Goal: Task Accomplishment & Management: Use online tool/utility

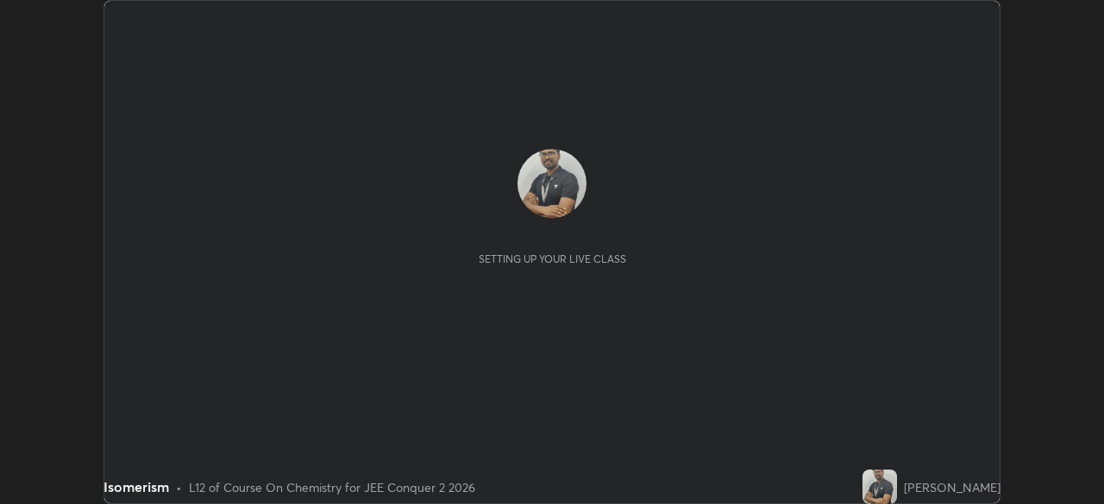
scroll to position [504, 1103]
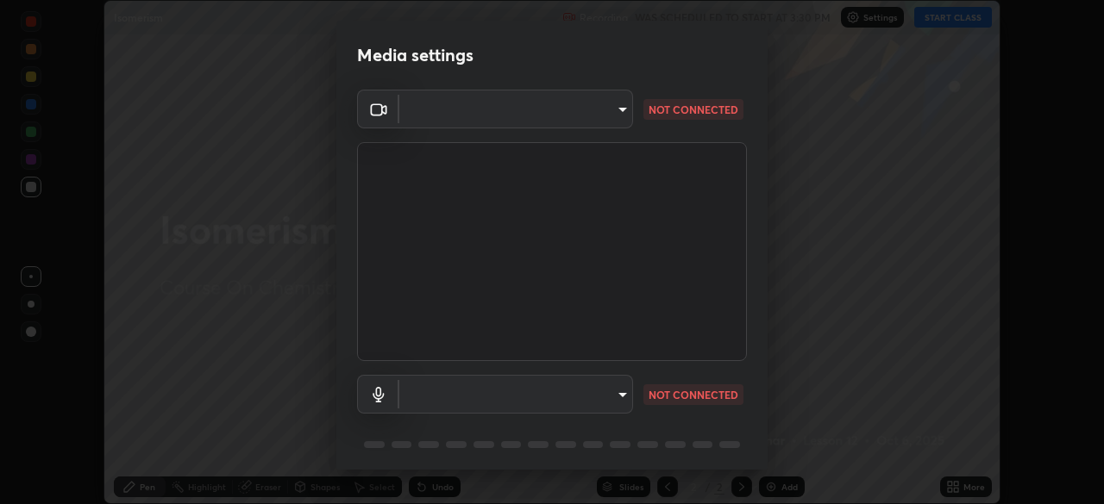
type input "d5d1096bb91751ddbc4e14a102c0e37309a205399cb77019be1f1076424a97fc"
type input "communications"
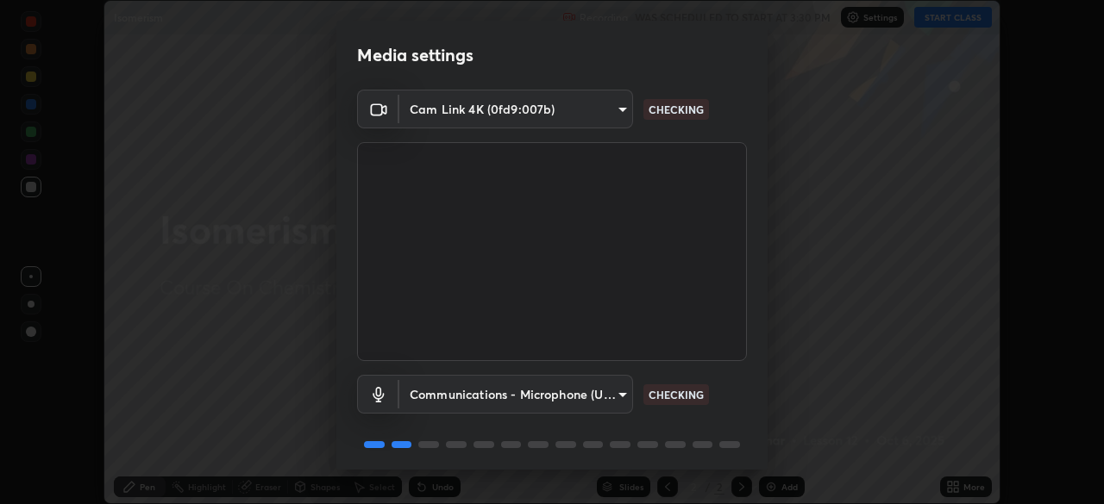
click at [616, 109] on body "Erase all Isomerism Recording WAS SCHEDULED TO START AT 3:30 PM Settings START …" at bounding box center [552, 252] width 1104 height 504
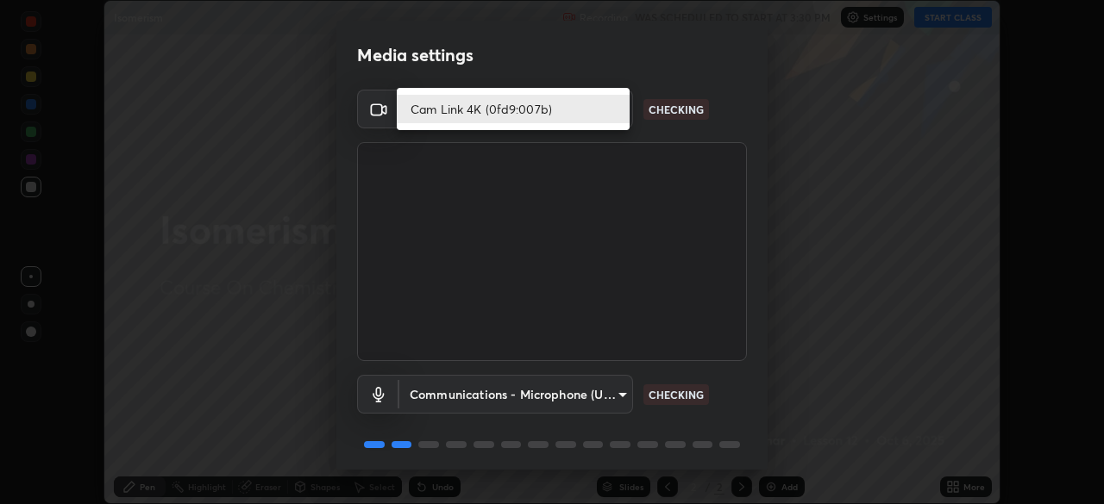
click at [466, 112] on li "Cam Link 4K (0fd9:007b)" at bounding box center [513, 109] width 233 height 28
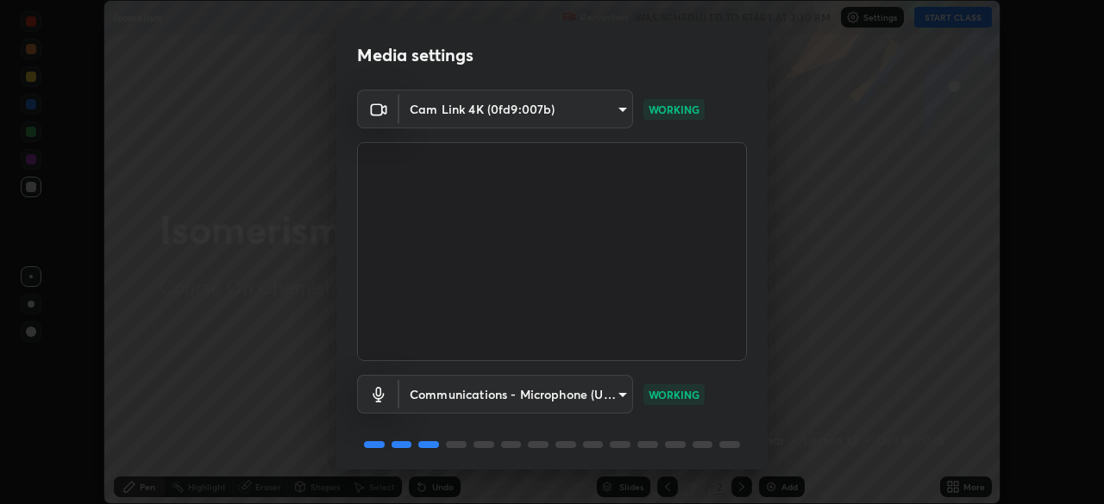
click at [615, 111] on body "Erase all Isomerism Recording WAS SCHEDULED TO START AT 3:30 PM Settings START …" at bounding box center [552, 252] width 1104 height 504
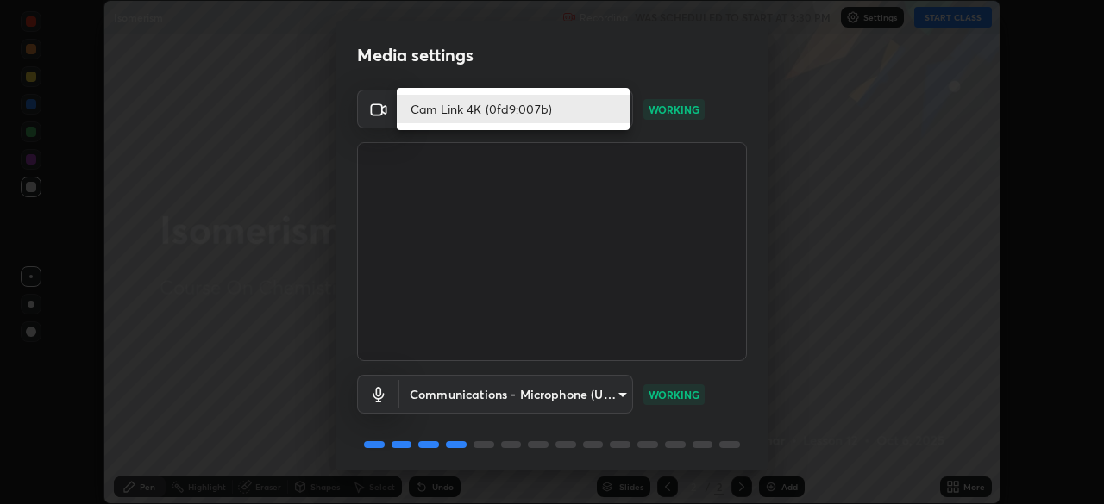
click at [569, 116] on li "Cam Link 4K (0fd9:007b)" at bounding box center [513, 109] width 233 height 28
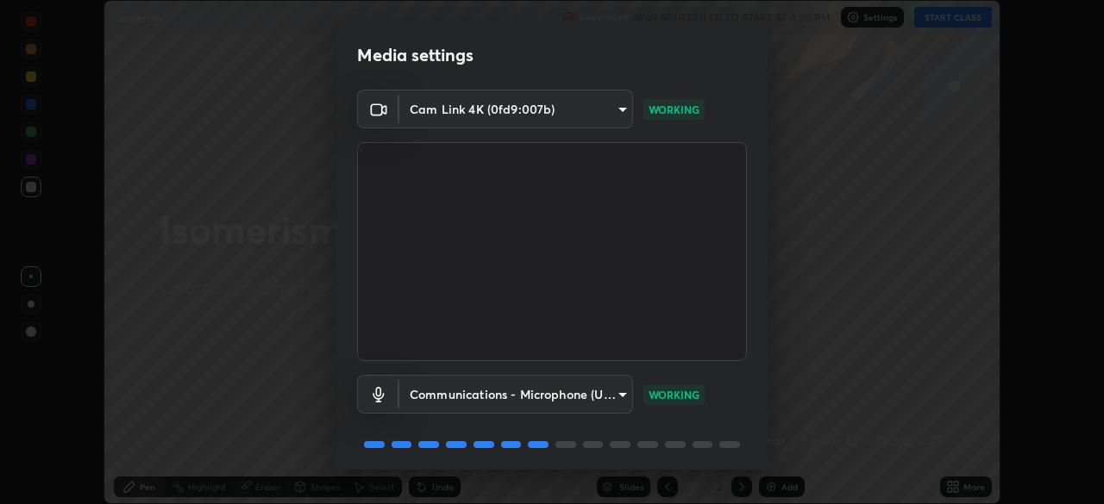
scroll to position [61, 0]
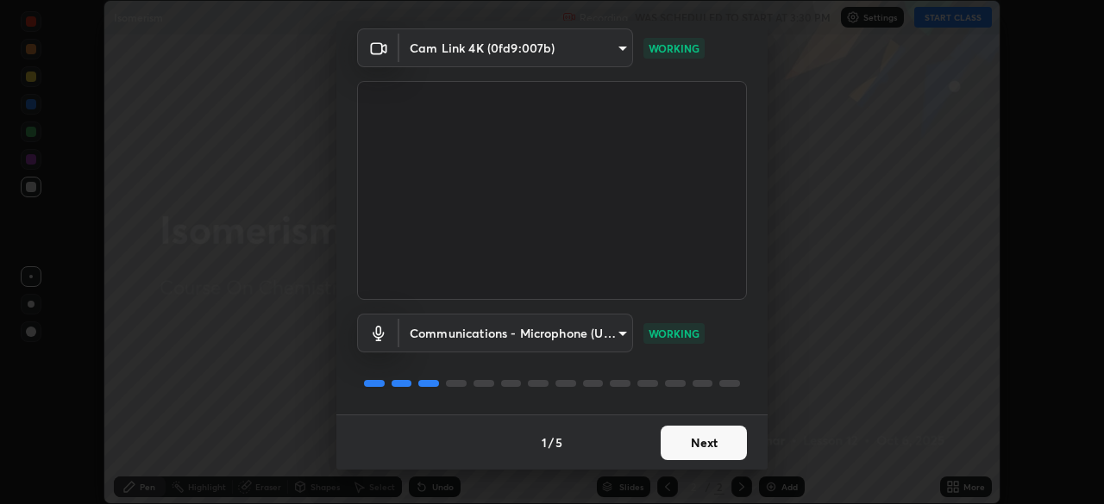
click at [696, 436] on button "Next" at bounding box center [703, 443] width 86 height 34
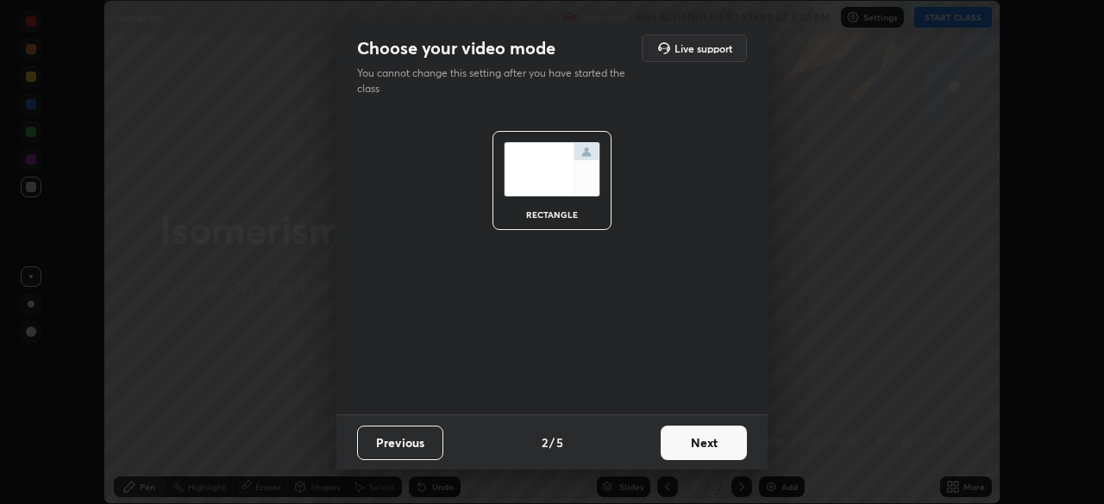
scroll to position [0, 0]
click at [685, 435] on button "Next" at bounding box center [703, 443] width 86 height 34
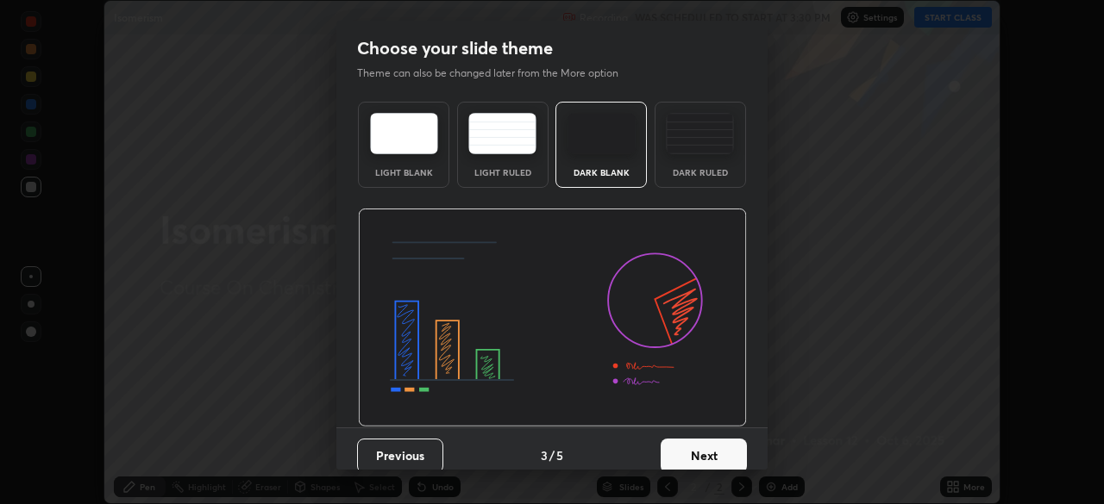
scroll to position [13, 0]
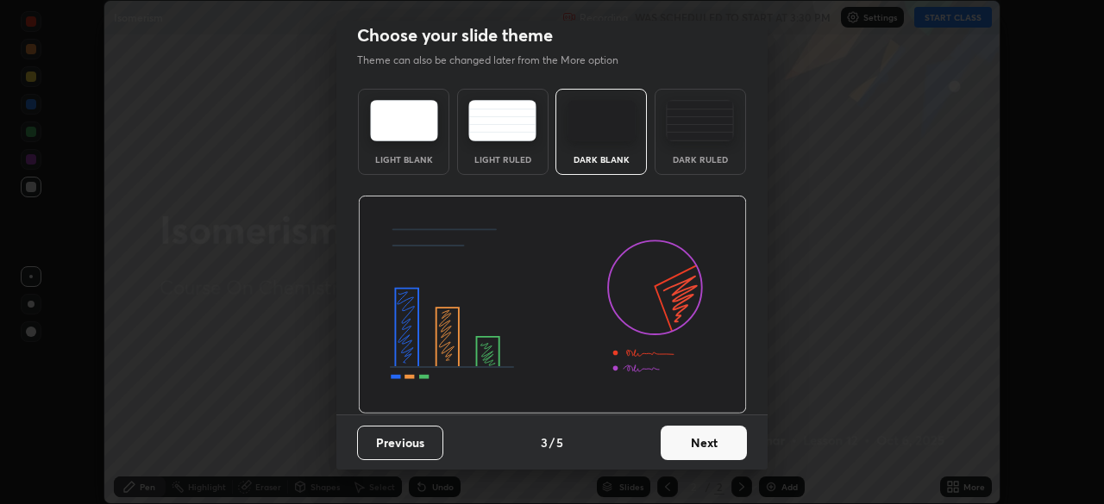
click at [694, 441] on button "Next" at bounding box center [703, 443] width 86 height 34
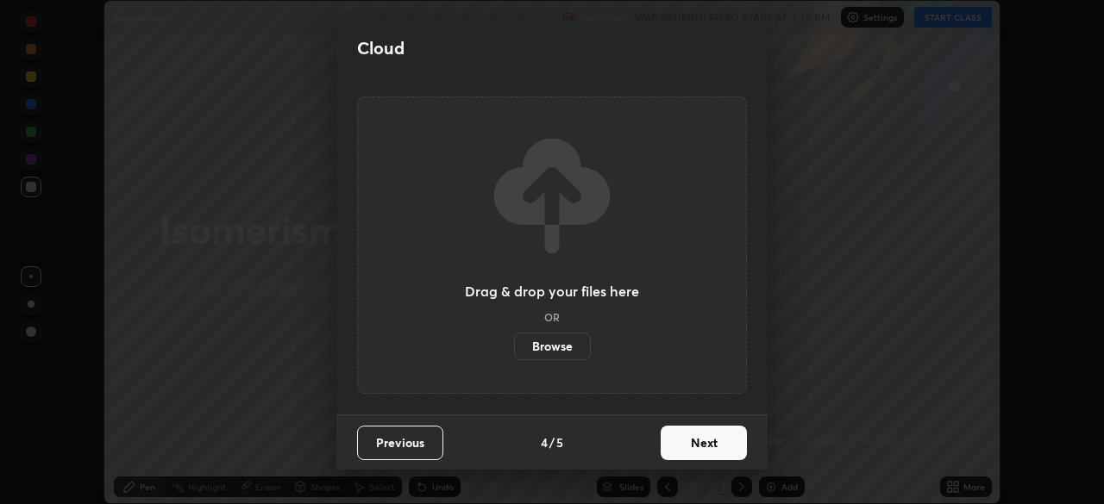
click at [690, 439] on button "Next" at bounding box center [703, 443] width 86 height 34
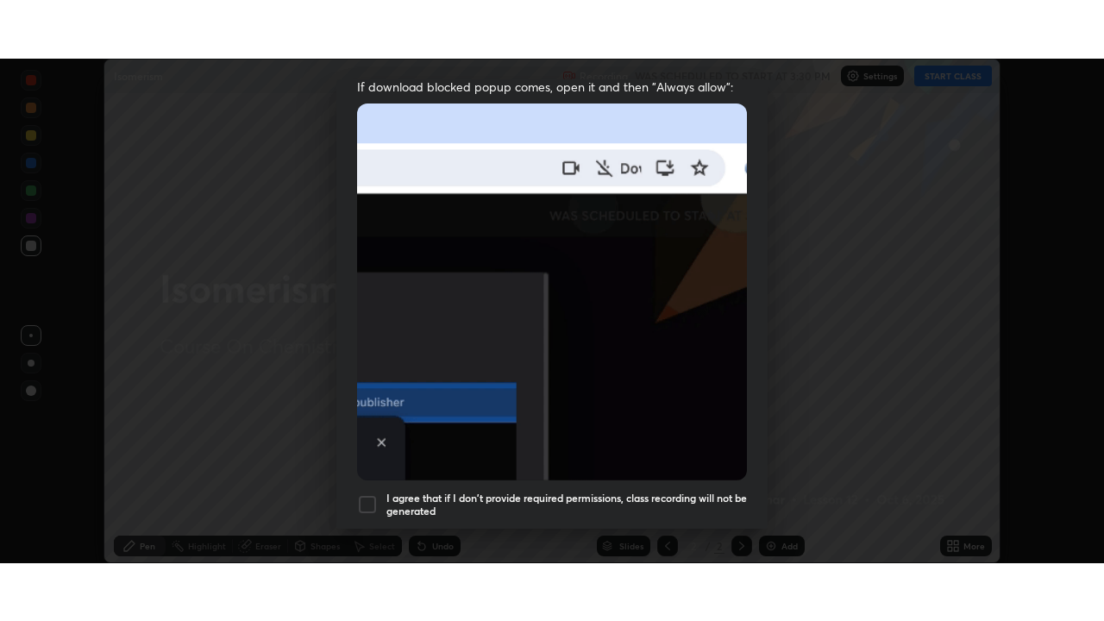
scroll to position [413, 0]
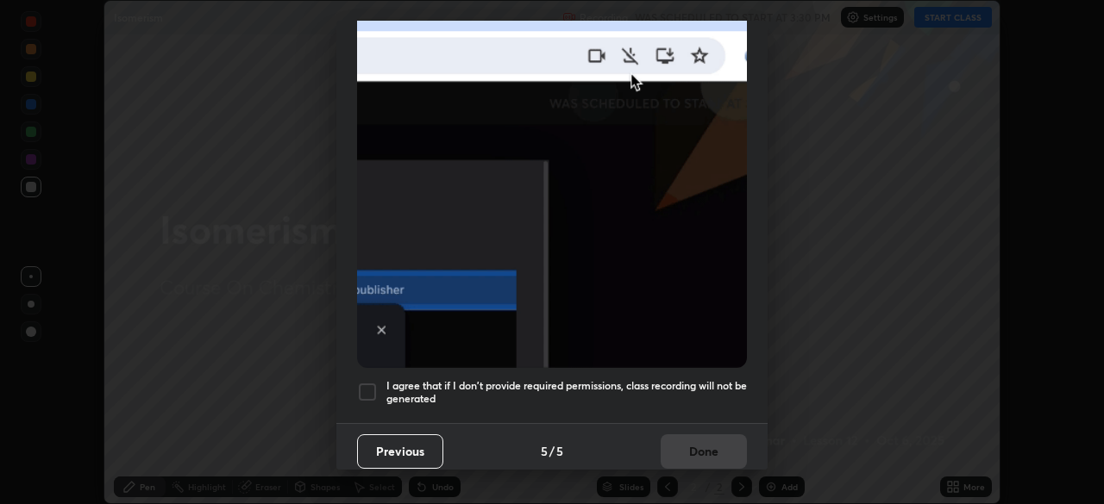
click at [369, 382] on div at bounding box center [367, 392] width 21 height 21
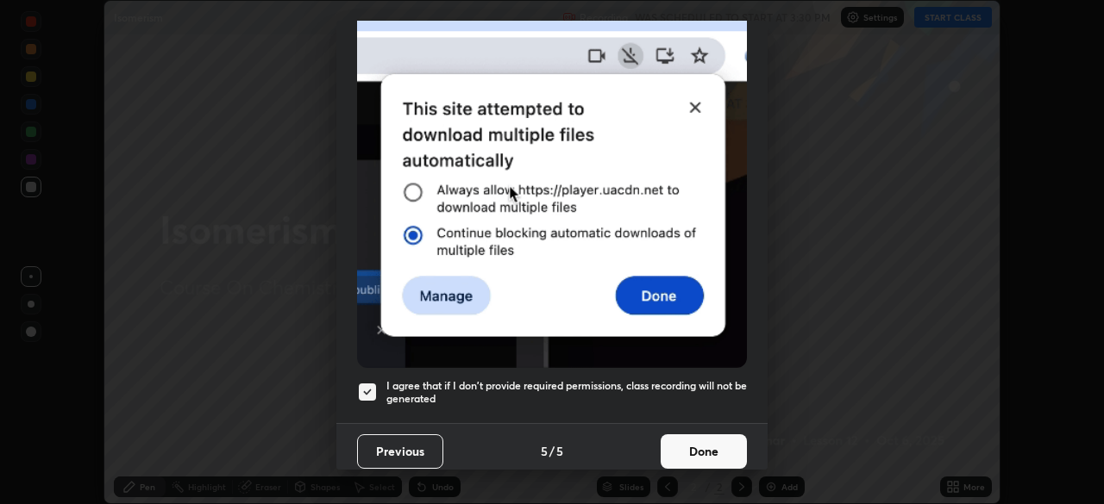
click at [695, 436] on button "Done" at bounding box center [703, 452] width 86 height 34
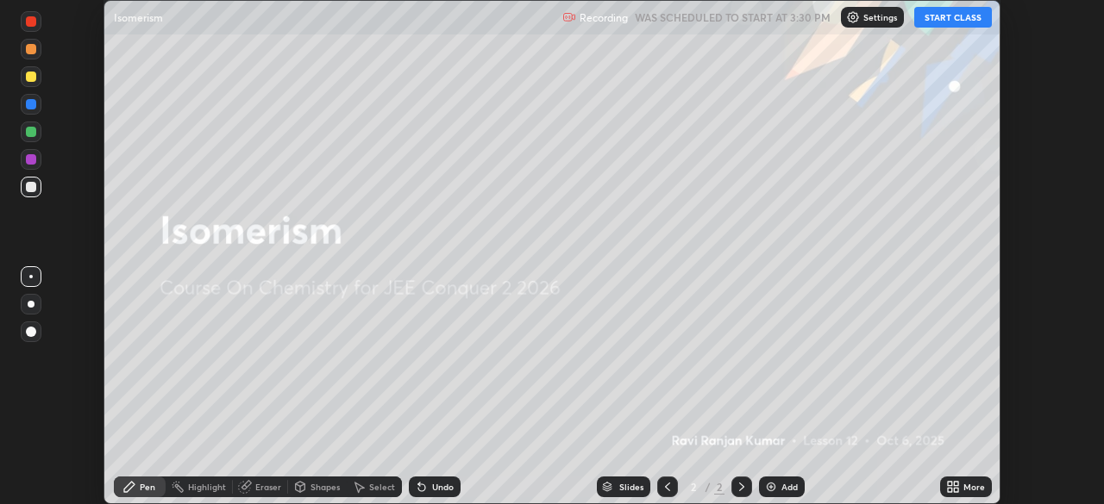
click at [956, 21] on button "START CLASS" at bounding box center [953, 17] width 78 height 21
click at [954, 488] on icon at bounding box center [956, 490] width 4 height 4
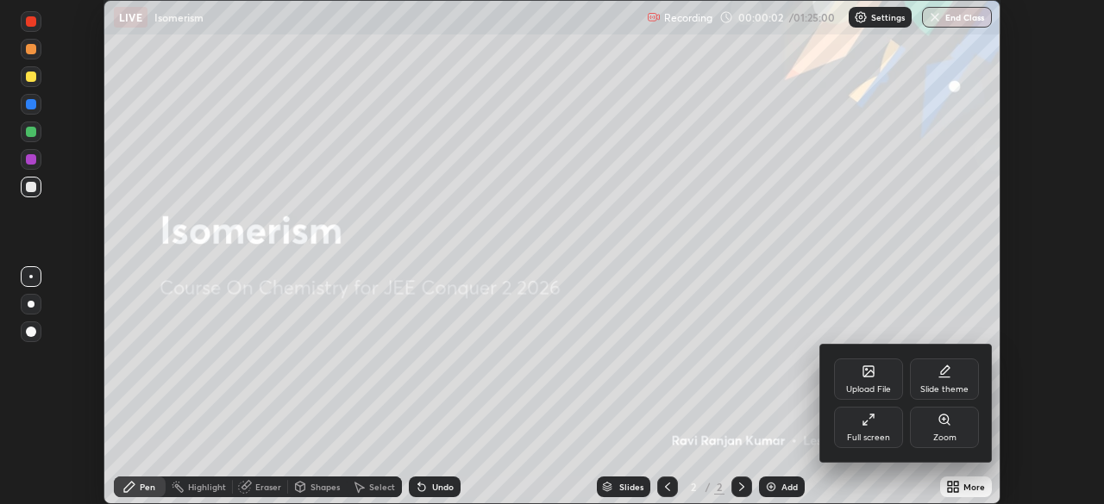
click at [879, 434] on div "Full screen" at bounding box center [868, 438] width 43 height 9
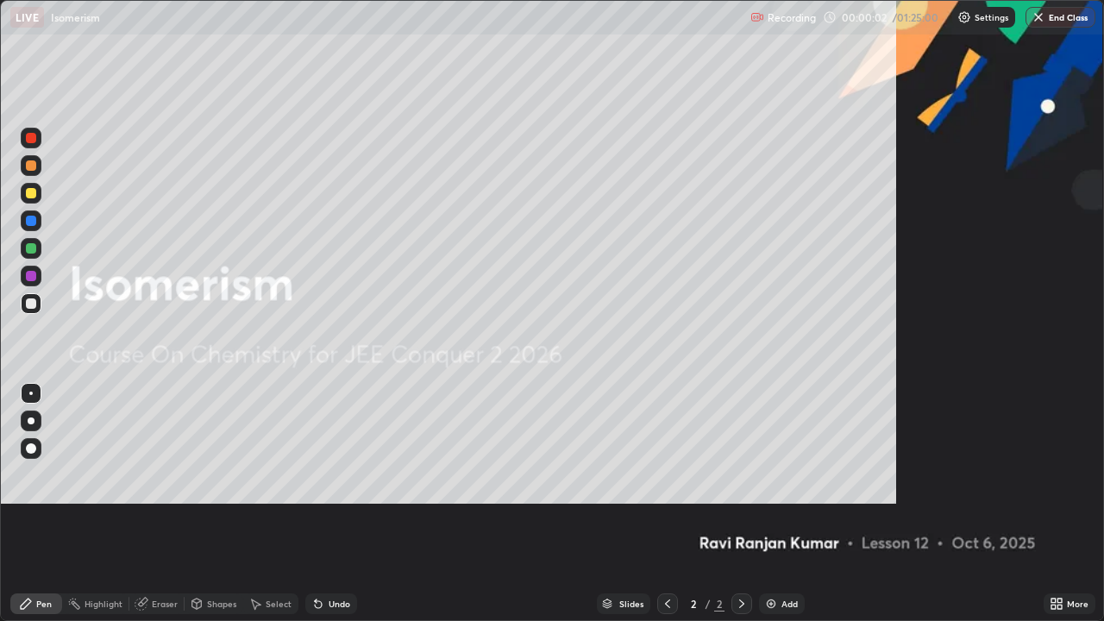
scroll to position [621, 1104]
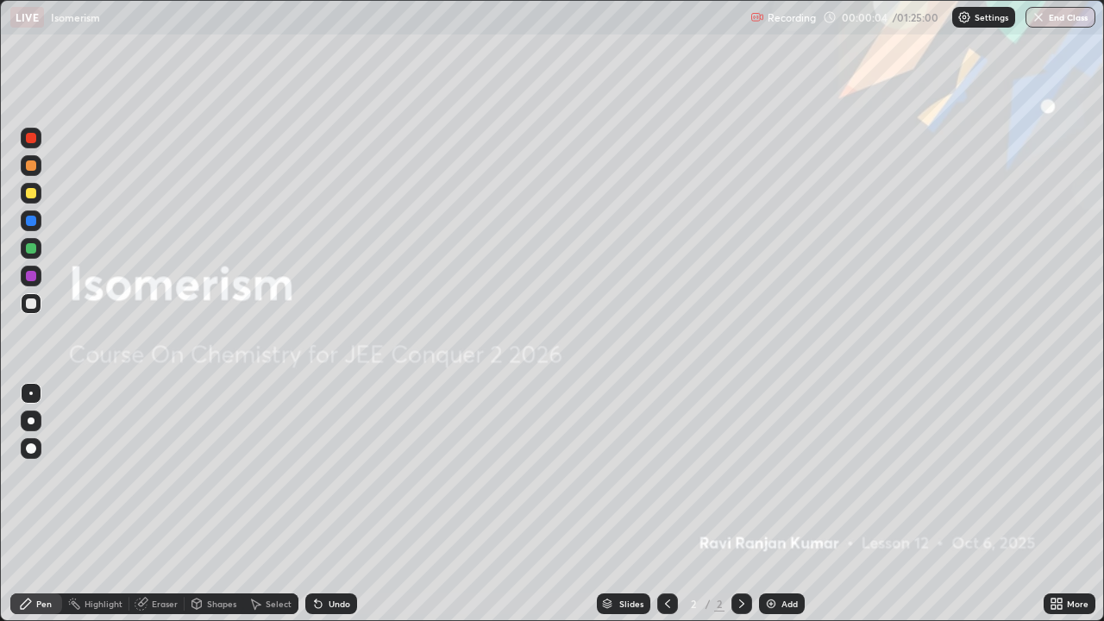
click at [771, 504] on img at bounding box center [771, 604] width 14 height 14
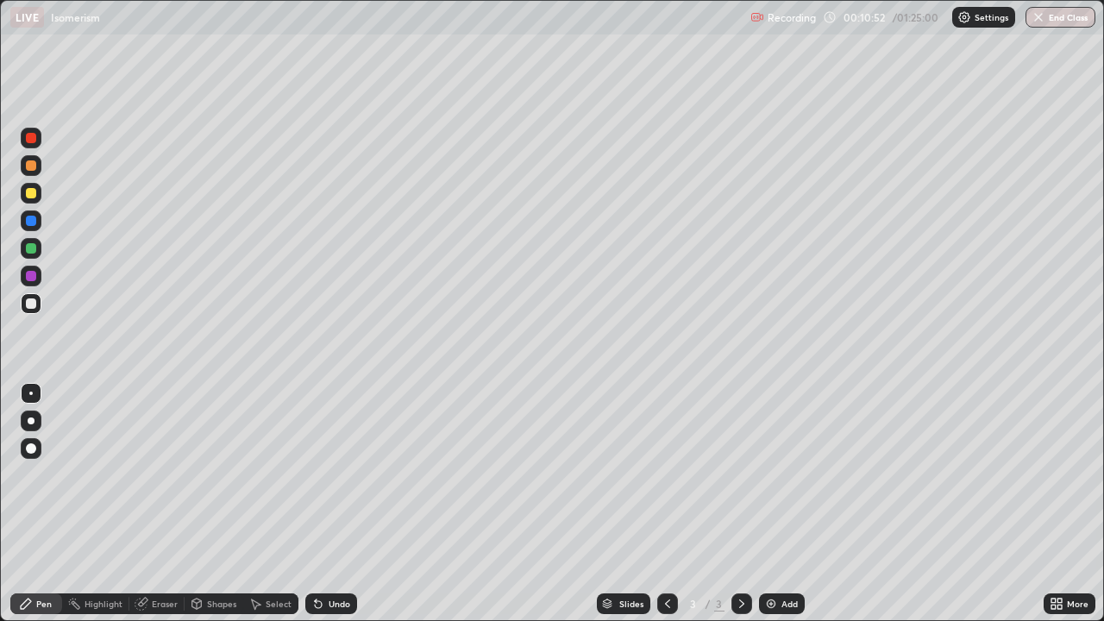
click at [32, 247] on div at bounding box center [31, 248] width 10 height 10
click at [31, 194] on div at bounding box center [31, 193] width 10 height 10
click at [767, 504] on img at bounding box center [771, 604] width 14 height 14
click at [29, 251] on div at bounding box center [31, 248] width 10 height 10
click at [43, 246] on div at bounding box center [31, 249] width 28 height 28
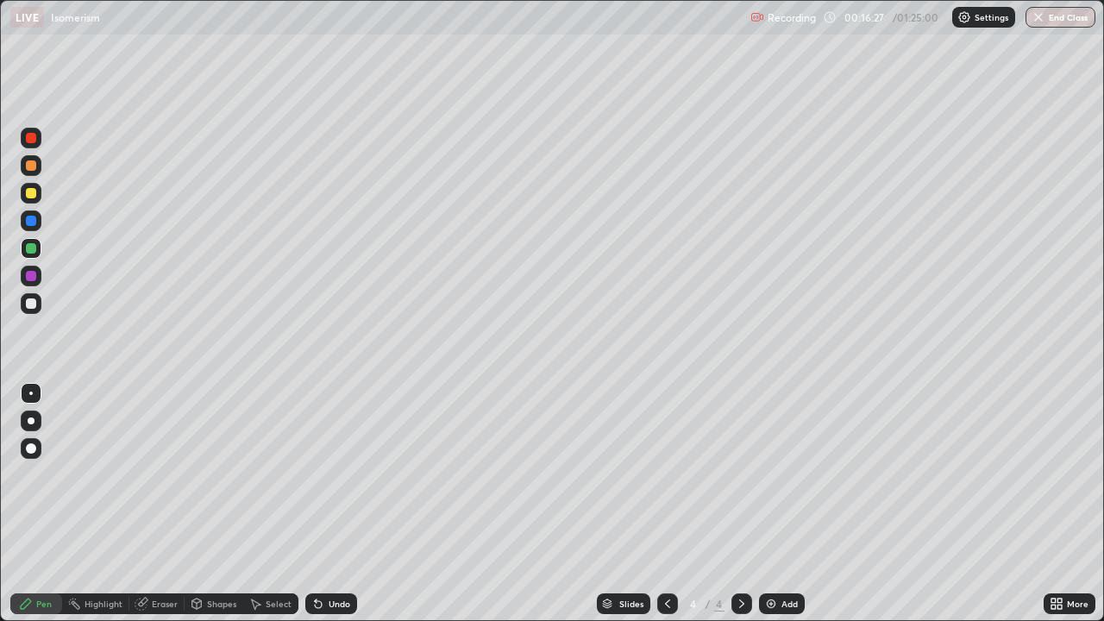
click at [29, 303] on div at bounding box center [31, 303] width 10 height 10
click at [50, 278] on div "Erase all" at bounding box center [30, 310] width 41 height 552
click at [335, 504] on div "Undo" at bounding box center [339, 603] width 22 height 9
click at [337, 504] on div "Undo" at bounding box center [339, 603] width 22 height 9
click at [334, 504] on div "Undo" at bounding box center [339, 603] width 22 height 9
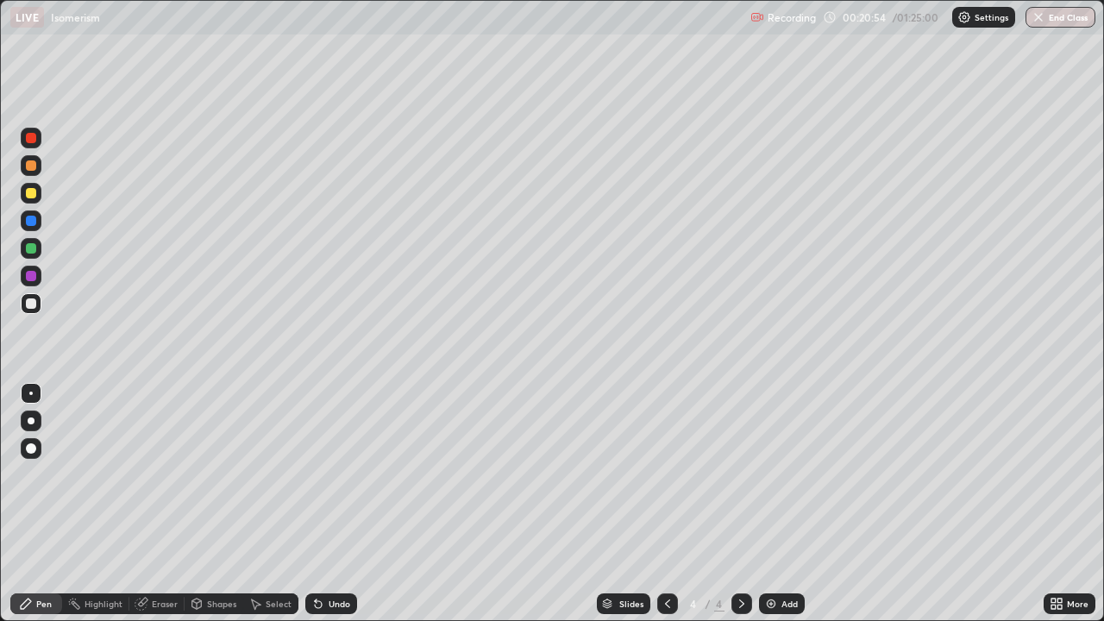
click at [336, 504] on div "Undo" at bounding box center [339, 603] width 22 height 9
click at [341, 504] on div "Undo" at bounding box center [339, 603] width 22 height 9
click at [166, 504] on div "Eraser" at bounding box center [165, 603] width 26 height 9
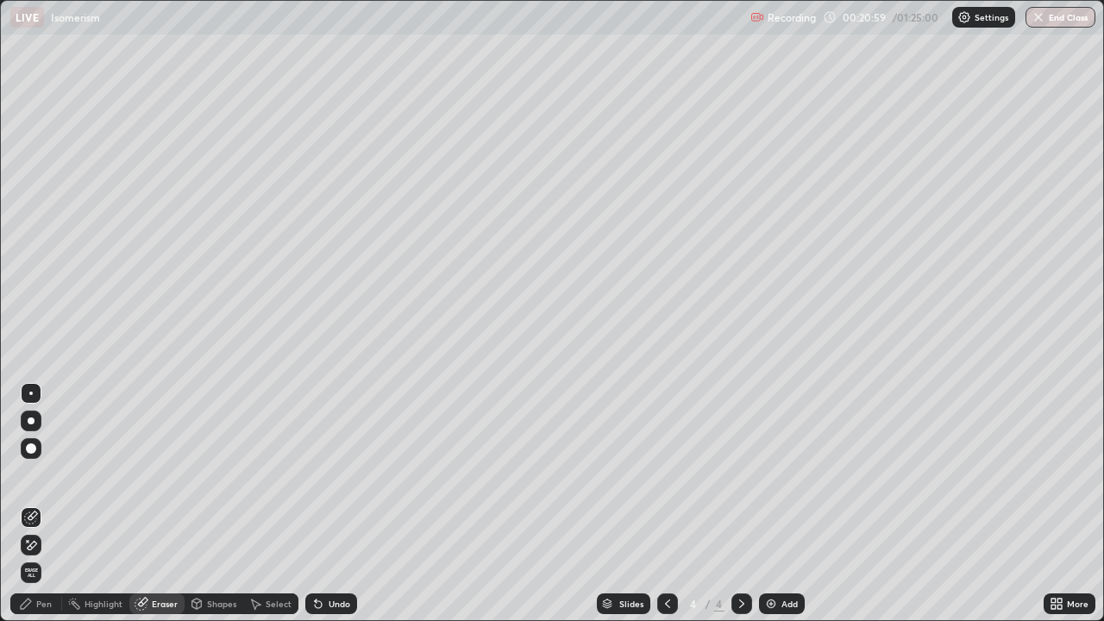
click at [50, 504] on div "Pen" at bounding box center [36, 603] width 52 height 21
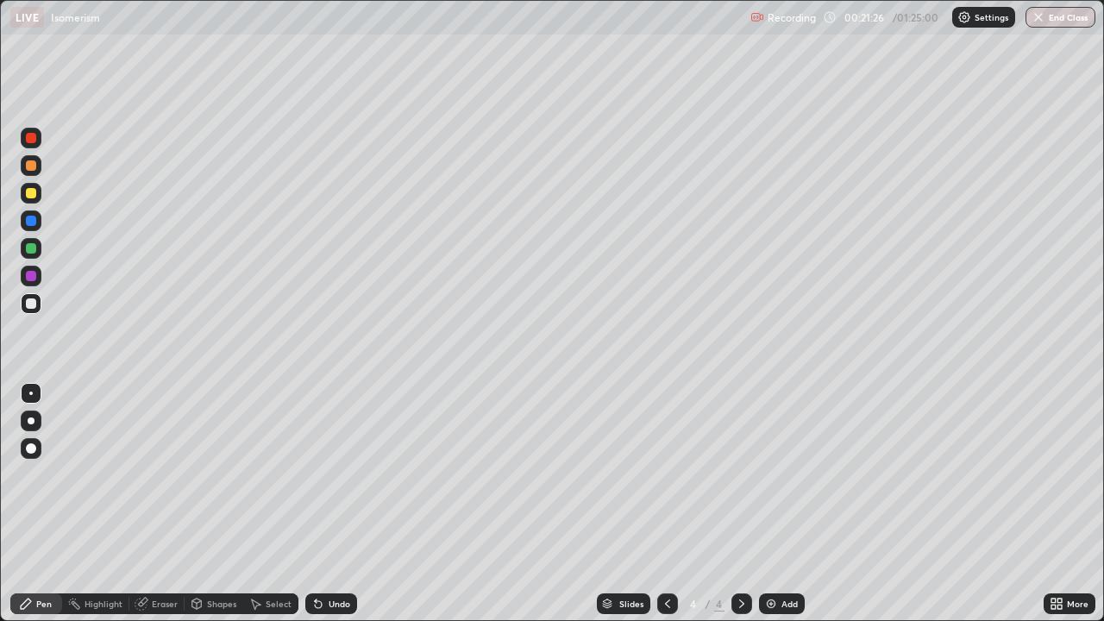
click at [328, 504] on div "Undo" at bounding box center [339, 603] width 22 height 9
click at [335, 504] on div "Undo" at bounding box center [339, 603] width 22 height 9
click at [785, 504] on div "Add" at bounding box center [789, 603] width 16 height 9
click at [32, 193] on div at bounding box center [31, 193] width 10 height 10
click at [28, 247] on div at bounding box center [31, 248] width 10 height 10
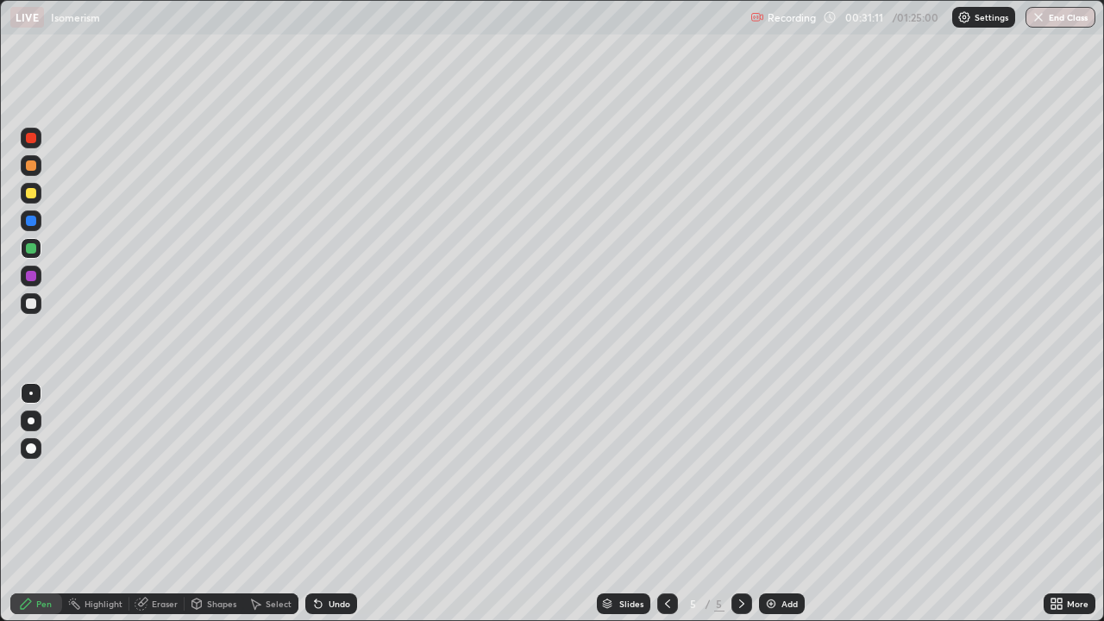
click at [345, 504] on div "Undo" at bounding box center [339, 603] width 22 height 9
click at [35, 305] on div at bounding box center [31, 303] width 10 height 10
click at [323, 504] on div "Undo" at bounding box center [331, 603] width 52 height 21
click at [27, 193] on div at bounding box center [31, 193] width 10 height 10
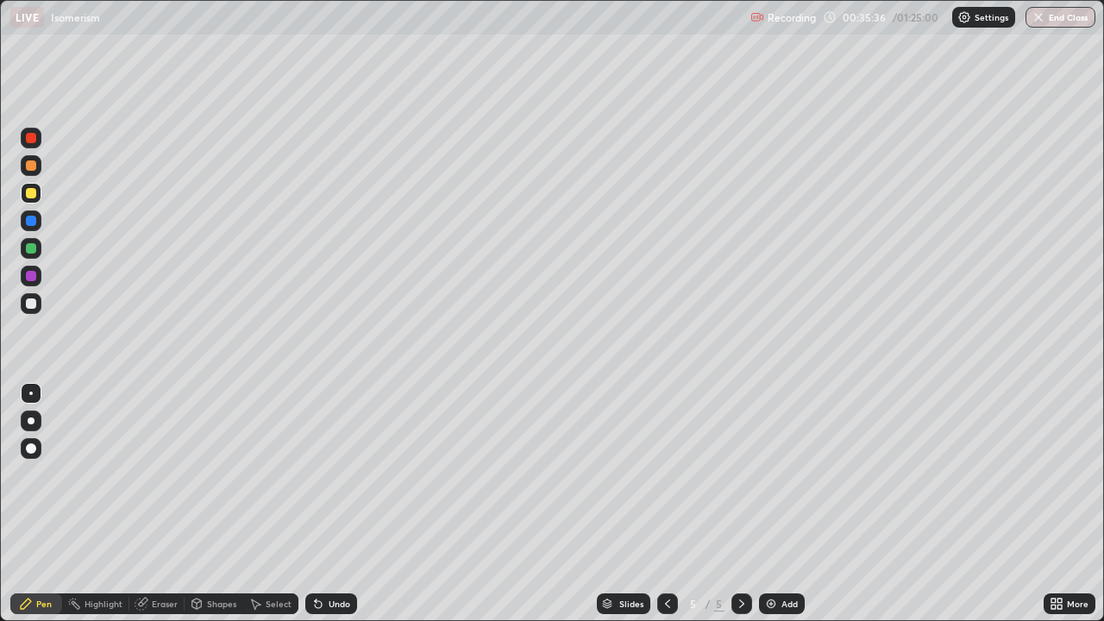
click at [38, 300] on div at bounding box center [31, 303] width 21 height 21
click at [39, 247] on div at bounding box center [31, 248] width 21 height 21
click at [774, 504] on img at bounding box center [771, 604] width 14 height 14
click at [32, 193] on div at bounding box center [31, 193] width 10 height 10
click at [335, 504] on div "Undo" at bounding box center [339, 603] width 22 height 9
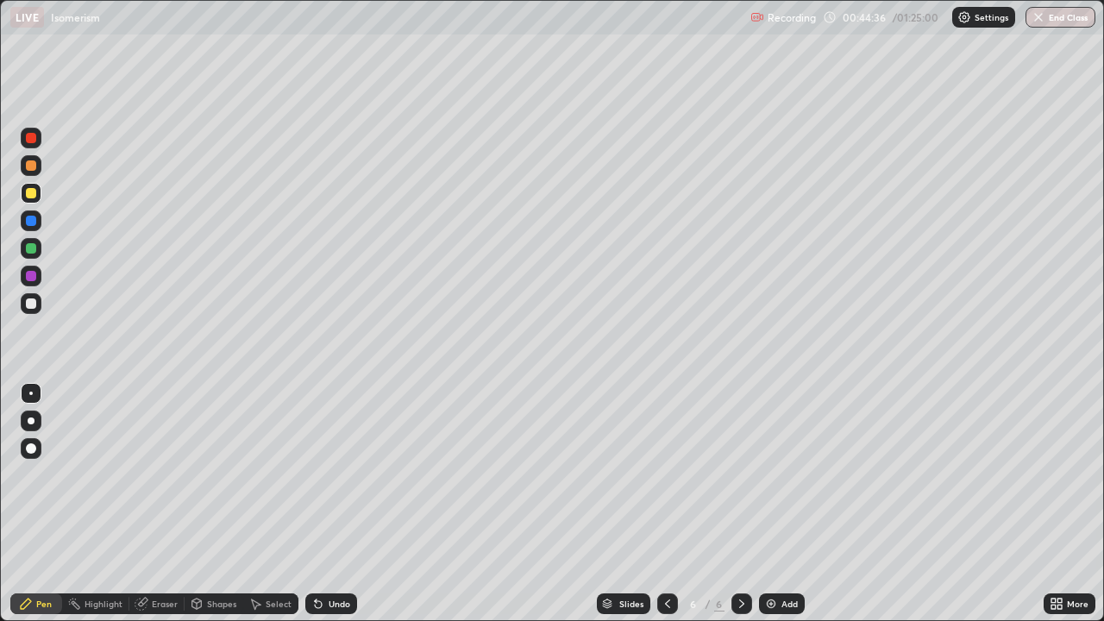
click at [336, 504] on div "Undo" at bounding box center [339, 603] width 22 height 9
click at [338, 504] on div "Undo" at bounding box center [339, 603] width 22 height 9
click at [337, 504] on div "Undo" at bounding box center [339, 603] width 22 height 9
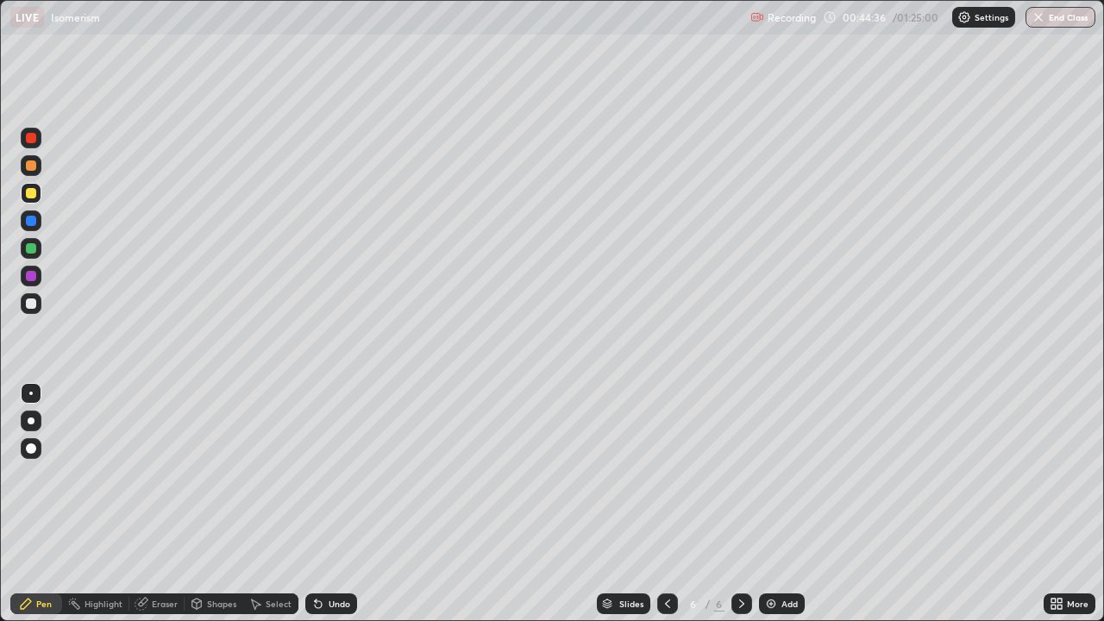
click at [337, 504] on div "Undo" at bounding box center [339, 603] width 22 height 9
click at [338, 504] on div "Undo" at bounding box center [339, 603] width 22 height 9
click at [337, 504] on div "Undo" at bounding box center [339, 603] width 22 height 9
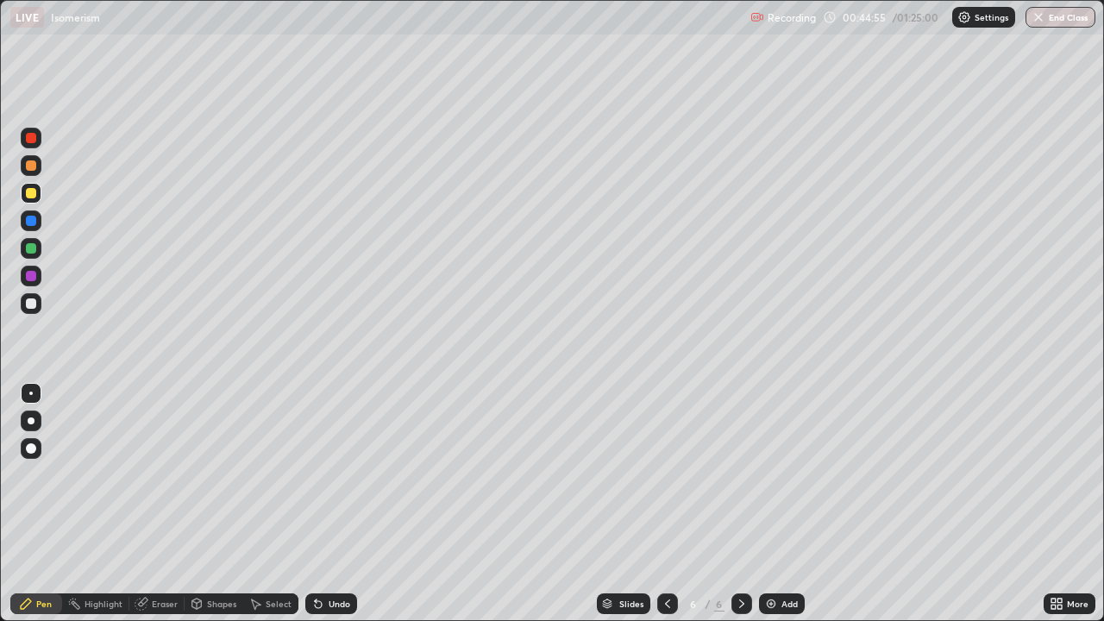
click at [340, 504] on div "Undo" at bounding box center [339, 603] width 22 height 9
click at [341, 504] on div "Undo" at bounding box center [331, 603] width 52 height 21
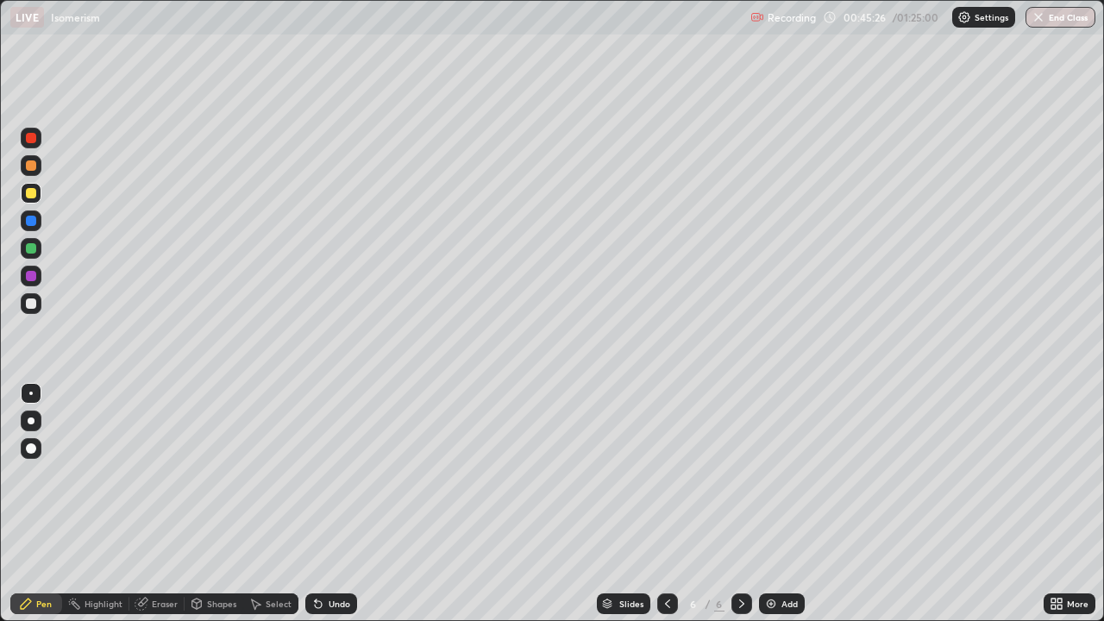
click at [165, 504] on div "Eraser" at bounding box center [165, 603] width 26 height 9
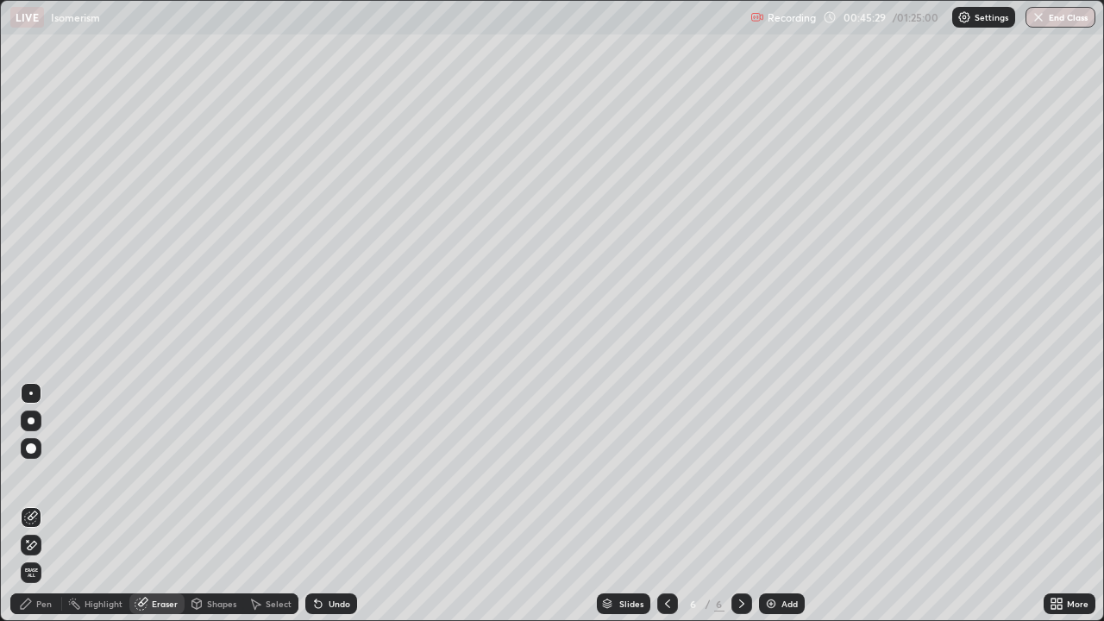
click at [39, 504] on div "Pen" at bounding box center [36, 603] width 52 height 21
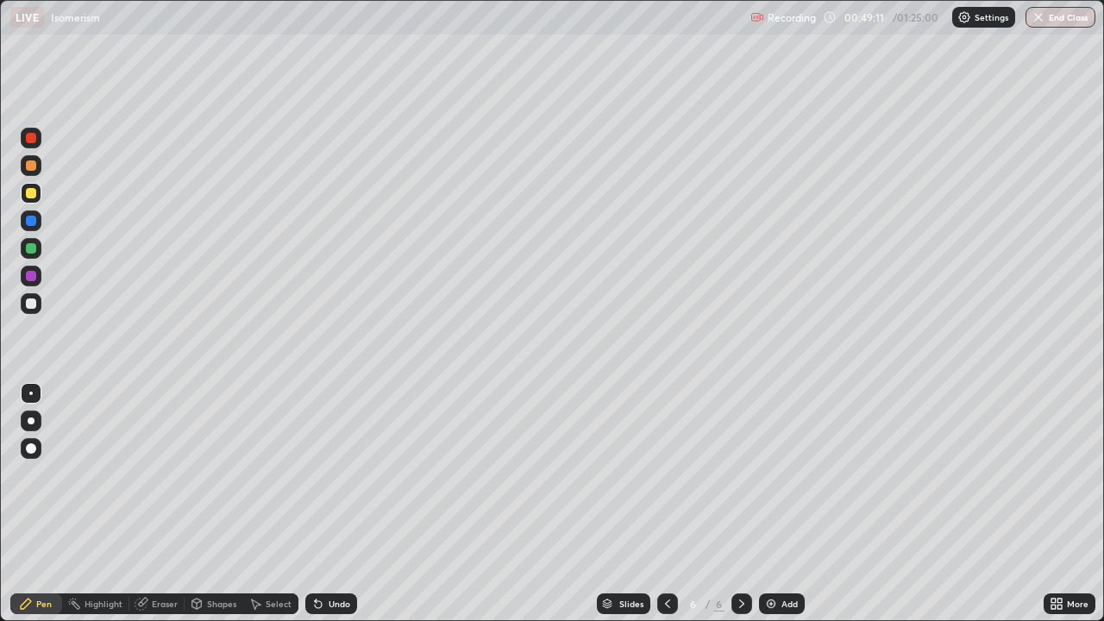
click at [33, 252] on div at bounding box center [31, 248] width 10 height 10
click at [37, 196] on div at bounding box center [31, 193] width 21 height 21
click at [37, 306] on div at bounding box center [31, 303] width 21 height 21
click at [766, 504] on img at bounding box center [771, 604] width 14 height 14
click at [34, 195] on div at bounding box center [31, 193] width 10 height 10
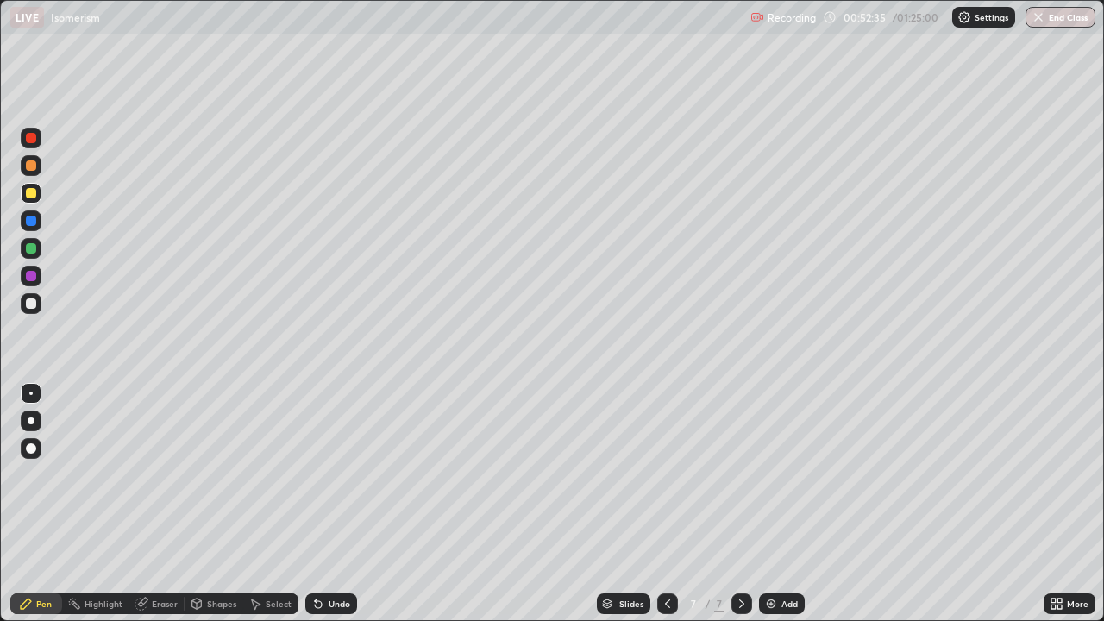
click at [336, 504] on div "Undo" at bounding box center [339, 603] width 22 height 9
click at [338, 504] on div "Undo" at bounding box center [339, 603] width 22 height 9
click at [167, 504] on div "Eraser" at bounding box center [165, 603] width 26 height 9
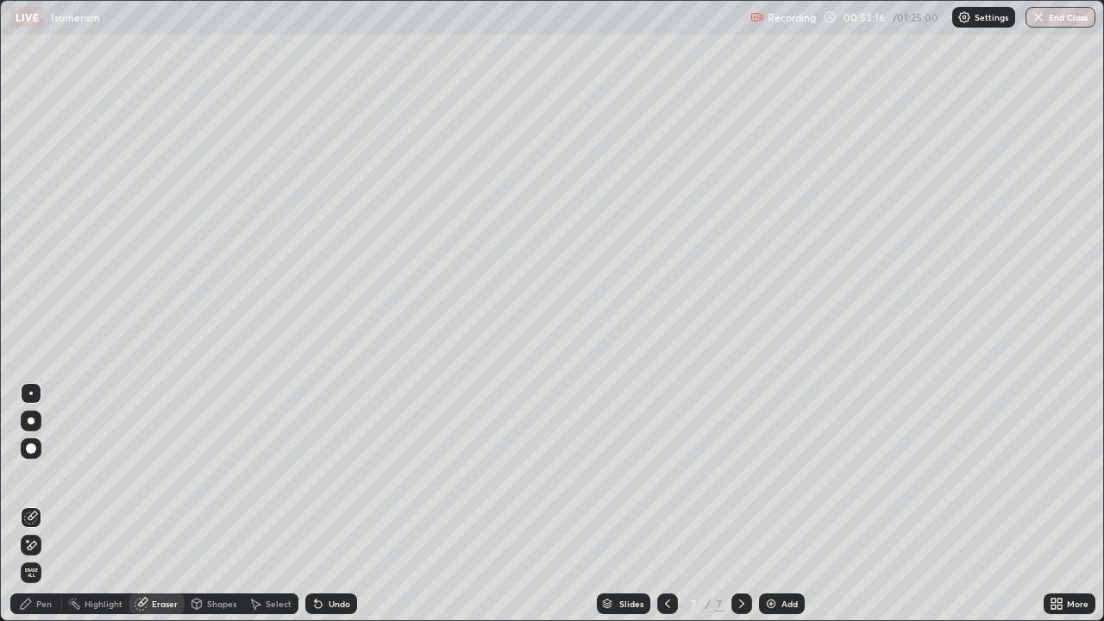
click at [38, 504] on div "Pen" at bounding box center [44, 603] width 16 height 9
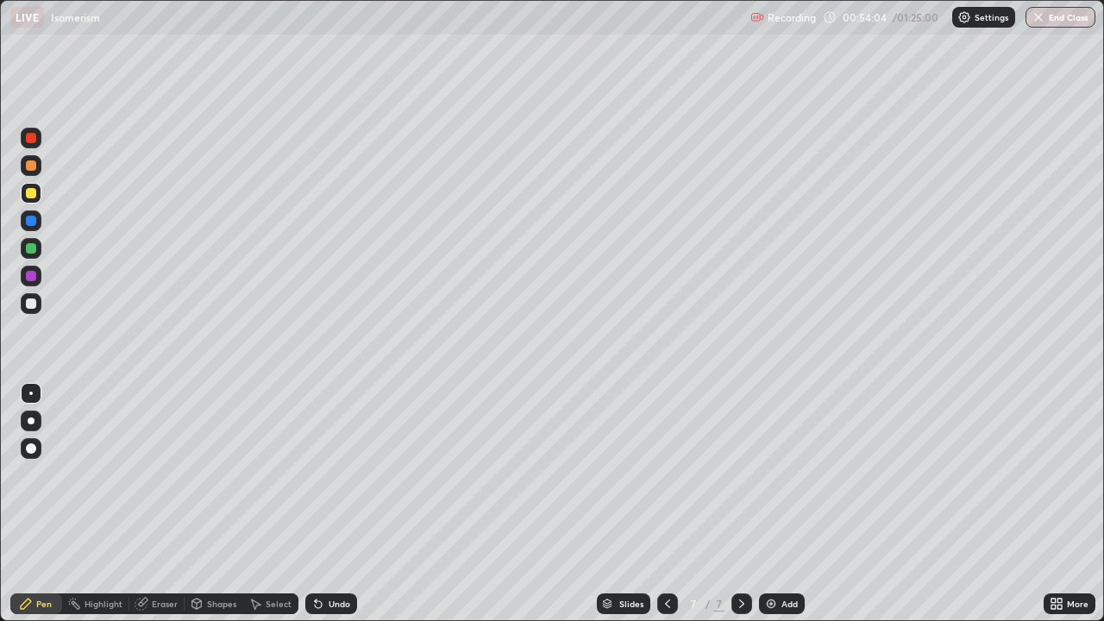
click at [159, 504] on div "Eraser" at bounding box center [165, 603] width 26 height 9
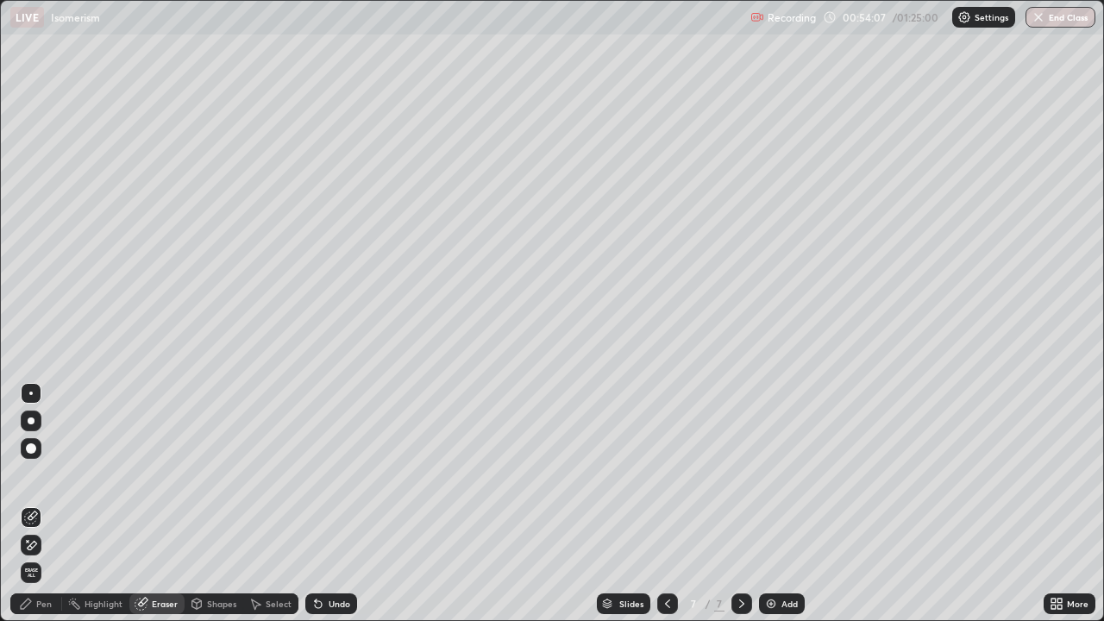
click at [36, 504] on div "Pen" at bounding box center [44, 603] width 16 height 9
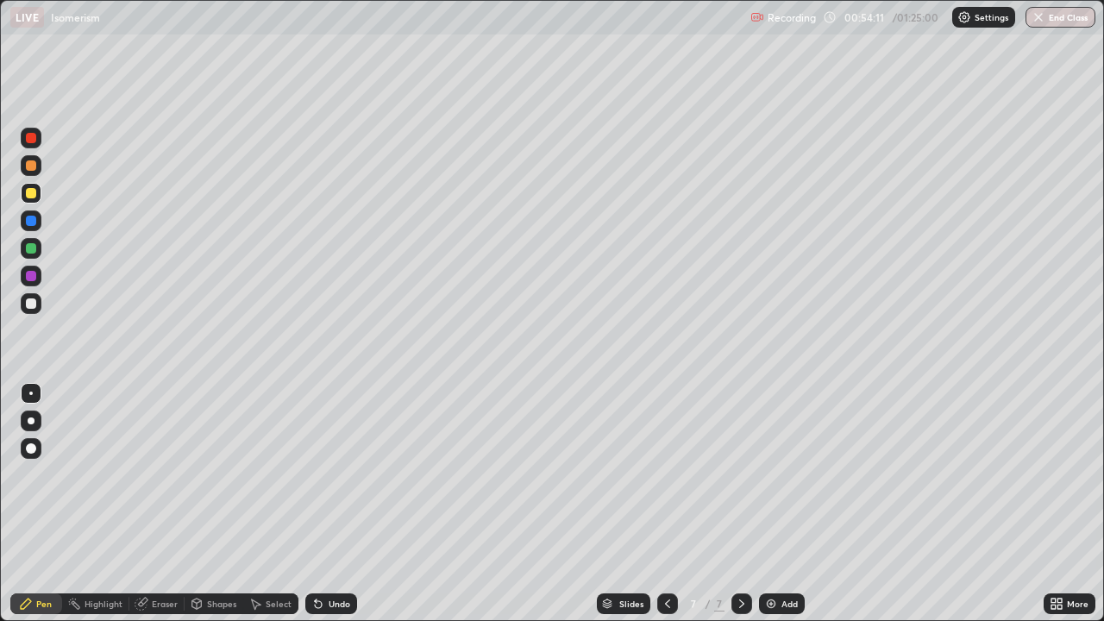
click at [160, 504] on div "Eraser" at bounding box center [165, 603] width 26 height 9
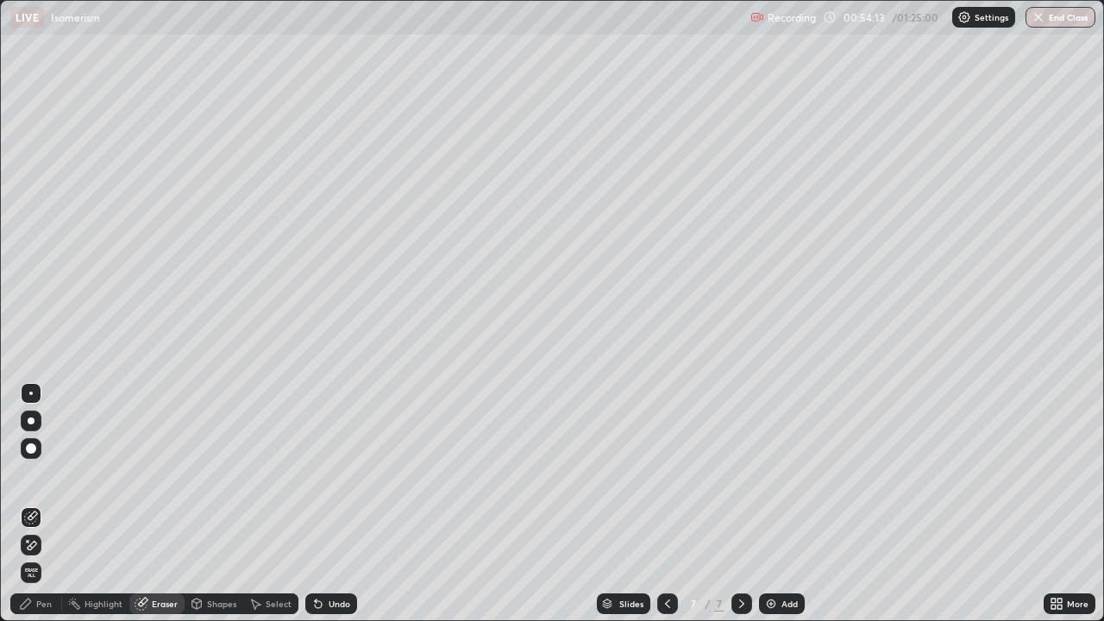
click at [45, 504] on div "Pen" at bounding box center [44, 603] width 16 height 9
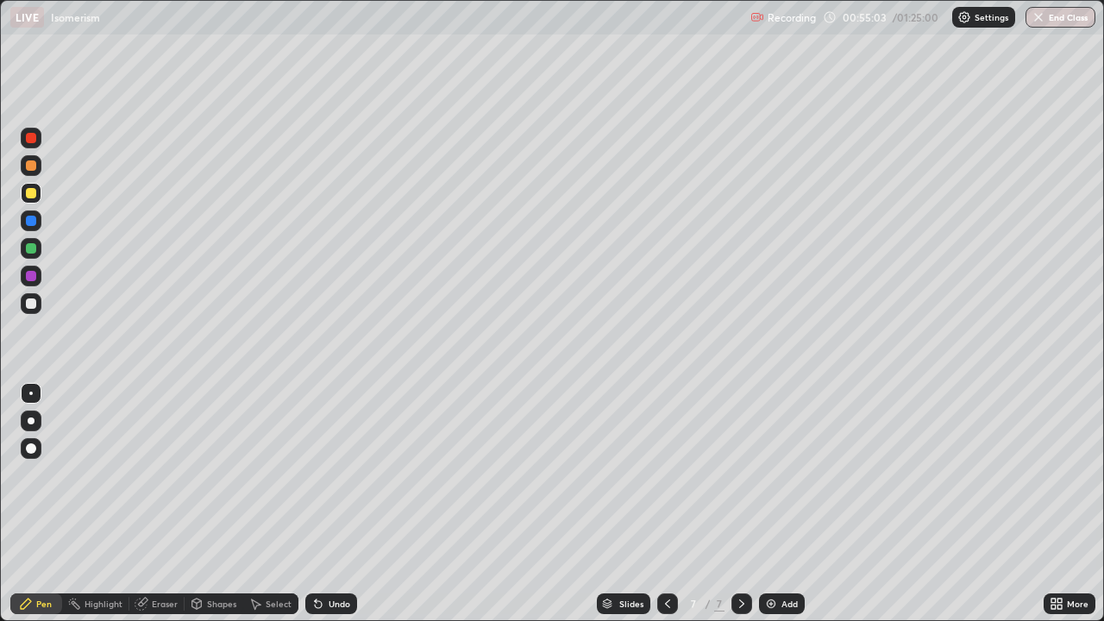
click at [774, 504] on img at bounding box center [771, 604] width 14 height 14
click at [34, 300] on div at bounding box center [31, 303] width 10 height 10
click at [334, 504] on div "Undo" at bounding box center [339, 603] width 22 height 9
click at [30, 247] on div at bounding box center [31, 248] width 10 height 10
click at [34, 193] on div at bounding box center [31, 193] width 10 height 10
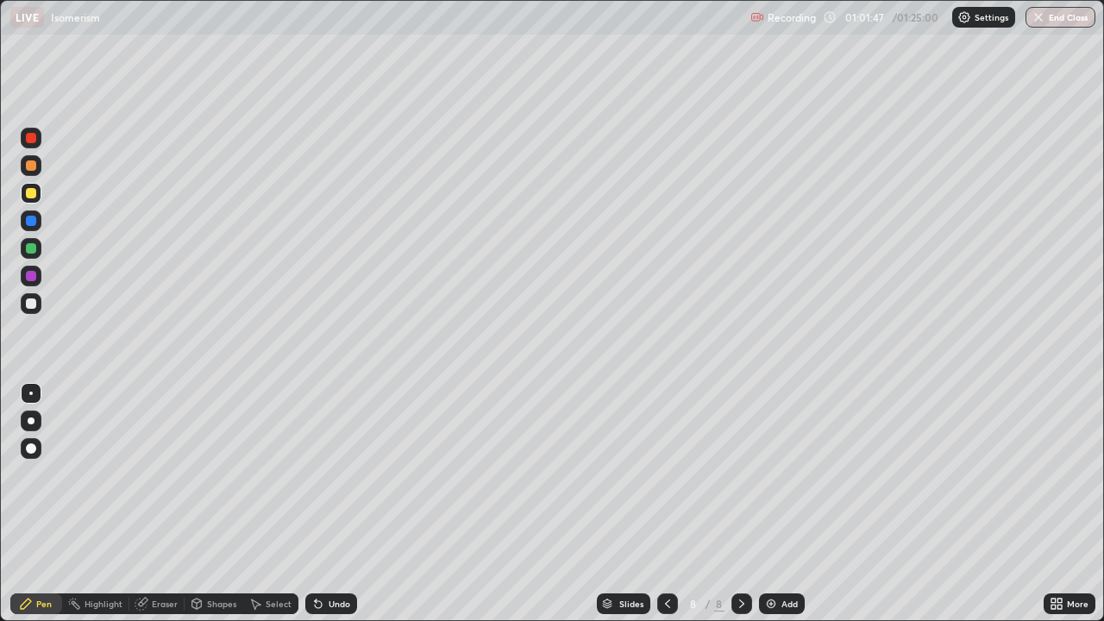
click at [344, 504] on div "Undo" at bounding box center [327, 603] width 59 height 34
click at [344, 504] on div "Undo" at bounding box center [339, 603] width 22 height 9
click at [315, 504] on icon at bounding box center [316, 600] width 2 height 2
click at [315, 504] on icon at bounding box center [318, 604] width 7 height 7
click at [34, 253] on div at bounding box center [31, 248] width 21 height 21
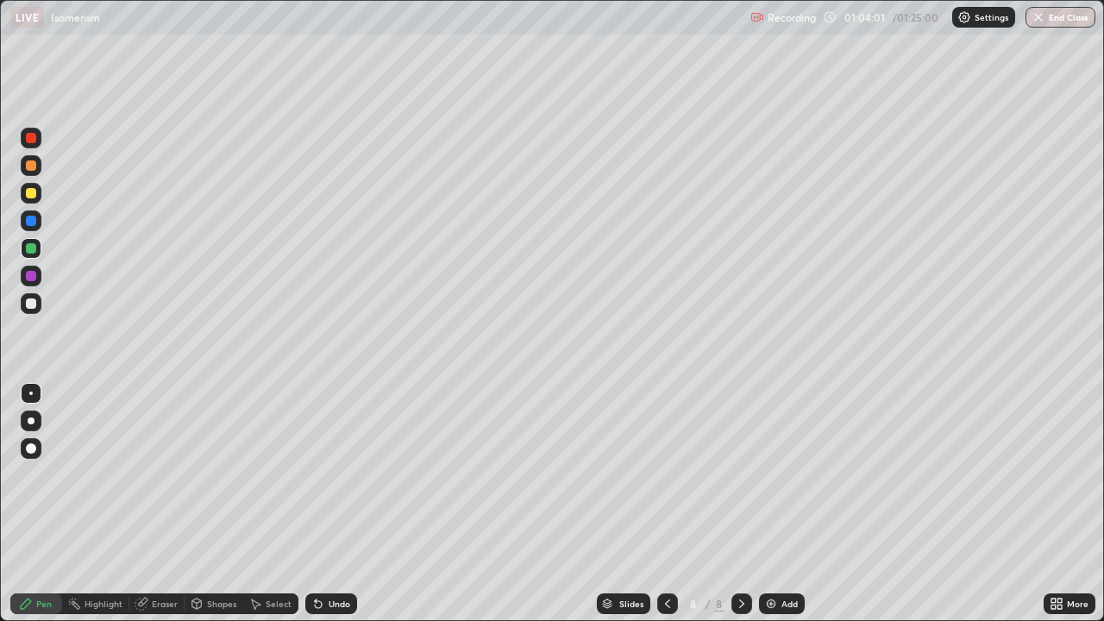
click at [772, 504] on img at bounding box center [771, 604] width 14 height 14
click at [672, 504] on div at bounding box center [667, 603] width 21 height 21
click at [768, 504] on img at bounding box center [771, 604] width 14 height 14
click at [31, 196] on div at bounding box center [31, 193] width 10 height 10
click at [28, 303] on div at bounding box center [31, 303] width 10 height 10
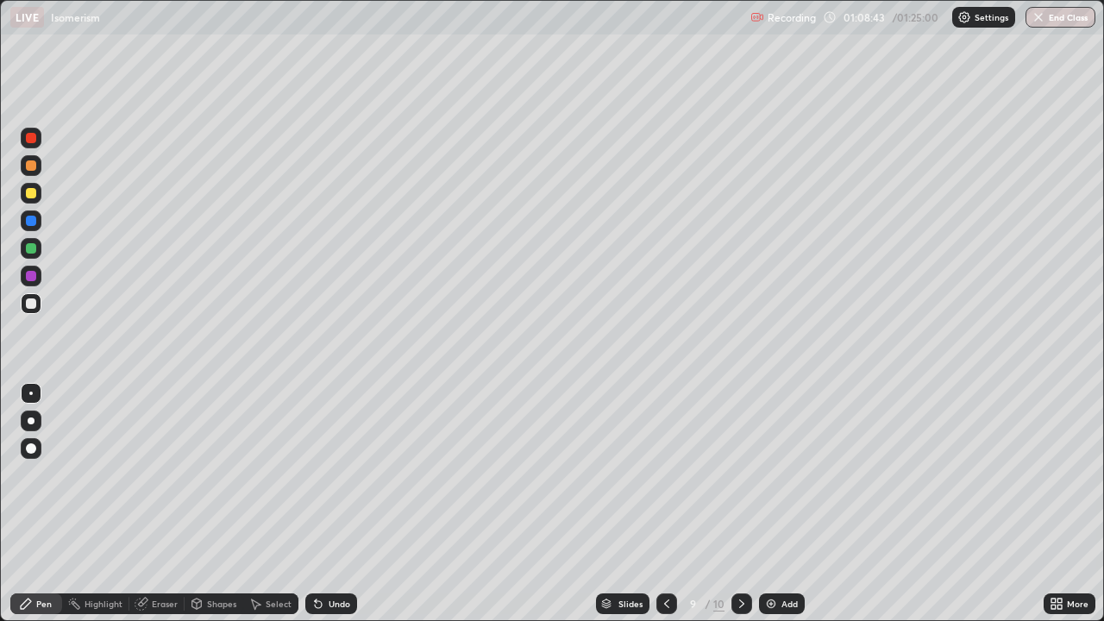
click at [336, 504] on div "Undo" at bounding box center [339, 603] width 22 height 9
click at [31, 244] on div at bounding box center [31, 248] width 10 height 10
click at [30, 196] on div at bounding box center [31, 193] width 10 height 10
click at [47, 190] on div "Erase all" at bounding box center [30, 310] width 41 height 552
click at [345, 504] on div "Undo" at bounding box center [339, 603] width 22 height 9
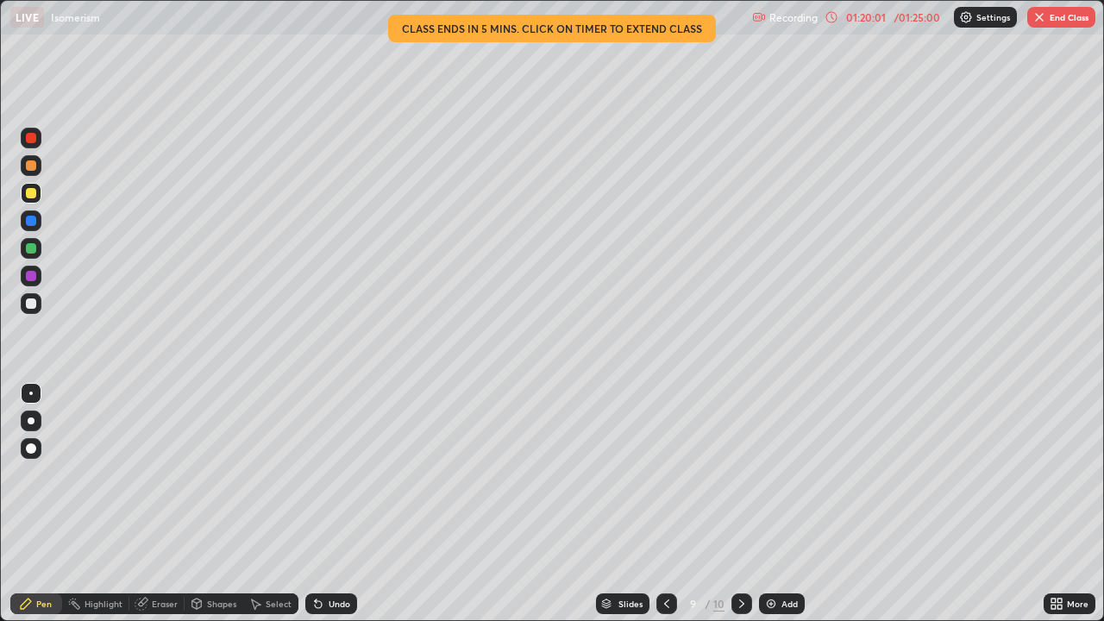
click at [1070, 24] on button "End Class" at bounding box center [1061, 17] width 68 height 21
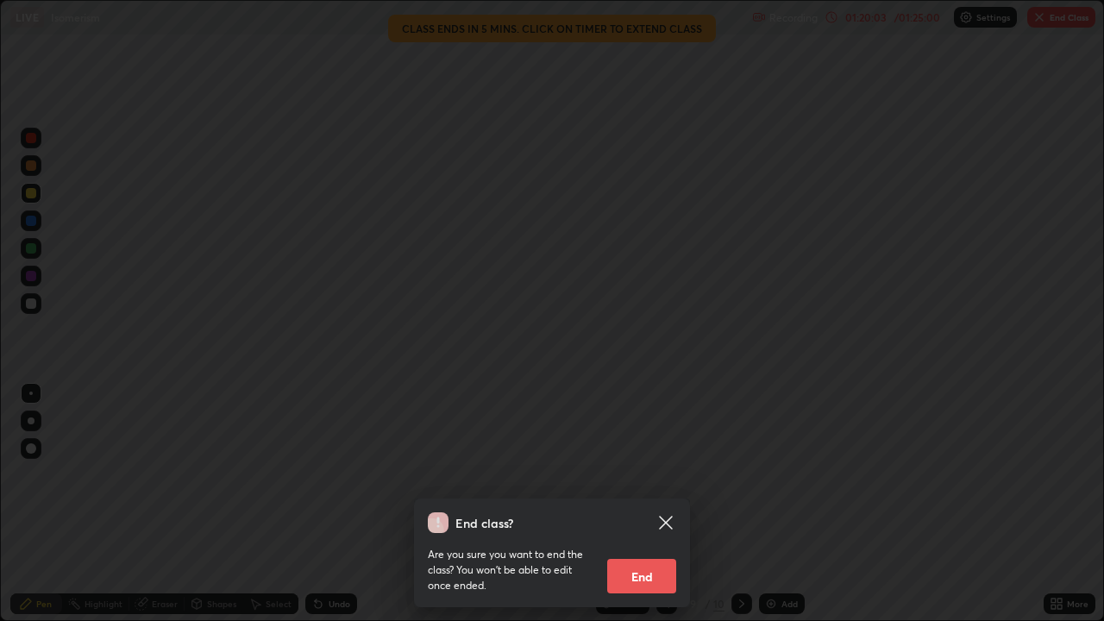
click at [658, 504] on button "End" at bounding box center [641, 576] width 69 height 34
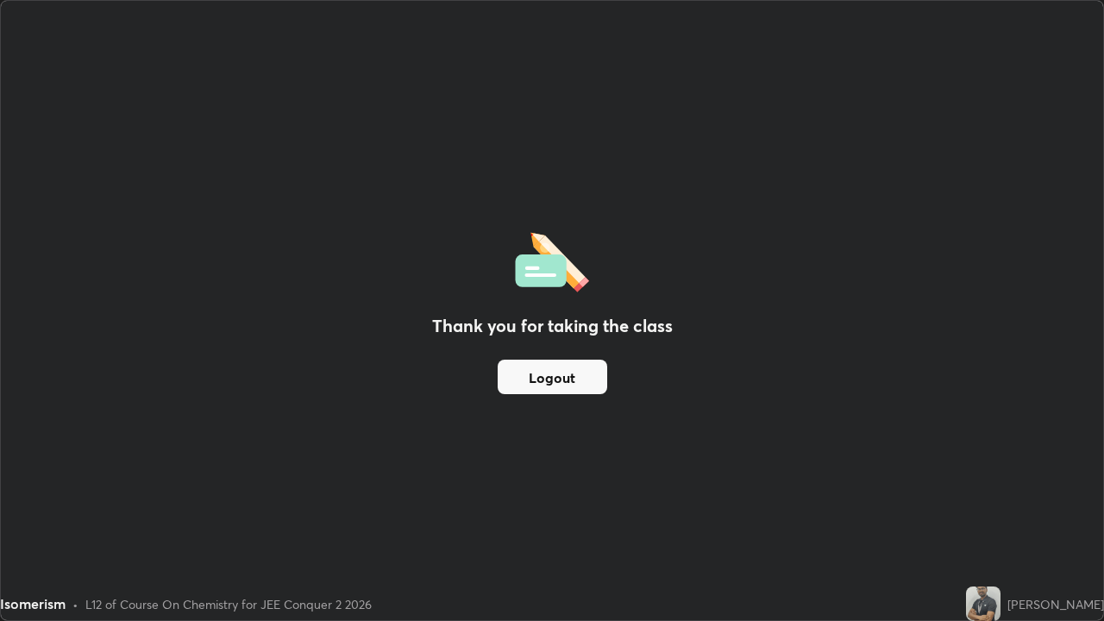
click at [592, 381] on button "Logout" at bounding box center [551, 377] width 109 height 34
